Goal: Navigation & Orientation: Find specific page/section

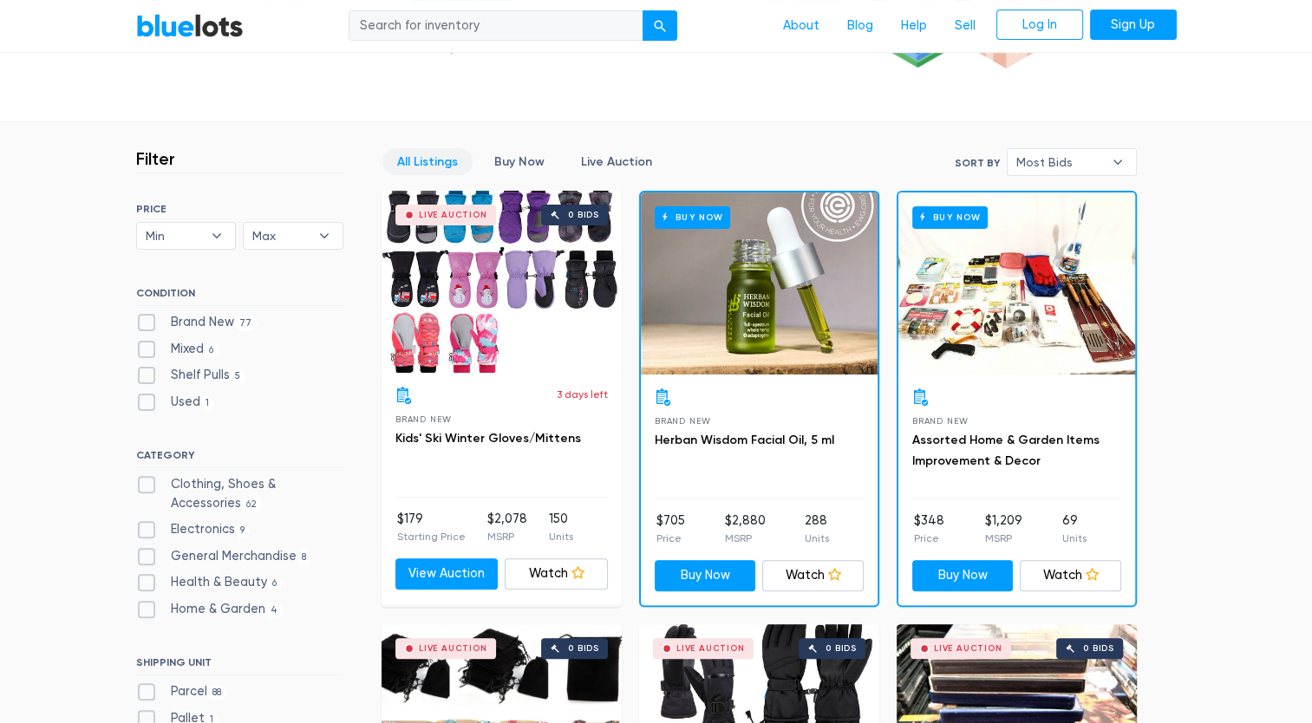
scroll to position [415, 0]
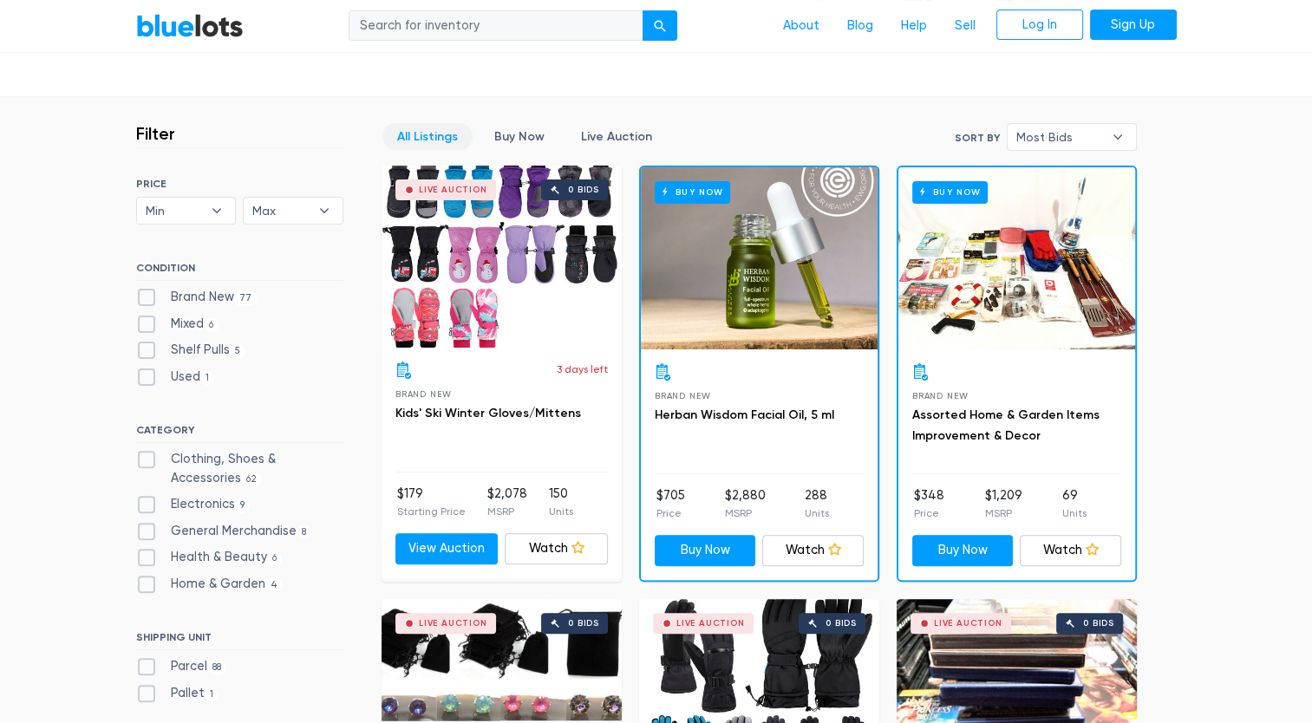
click at [141, 294] on label "Brand New 77" at bounding box center [196, 297] width 121 height 19
click at [141, 294] on New"] "Brand New 77" at bounding box center [141, 293] width 11 height 11
checkbox New"] "true"
